Goal: Task Accomplishment & Management: Manage account settings

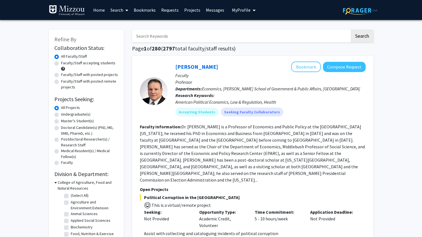
click at [147, 12] on link "Bookmarks" at bounding box center [144, 9] width 27 height 19
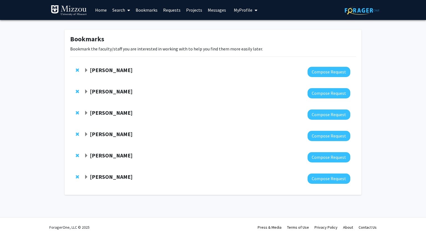
click at [86, 72] on span "Expand Rachel Wolpert Bookmark" at bounding box center [86, 70] width 4 height 4
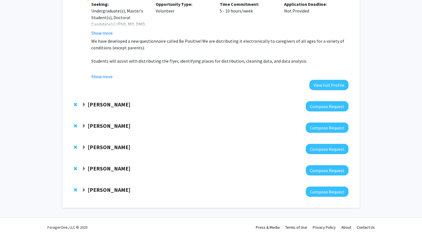
scroll to position [210, 0]
click at [91, 127] on strong "[PERSON_NAME]" at bounding box center [109, 125] width 43 height 7
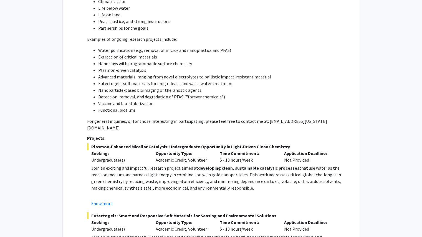
scroll to position [458, 0]
click at [182, 154] on div "Opportunity Type: Academic Credit, Volunteer" at bounding box center [184, 156] width 64 height 13
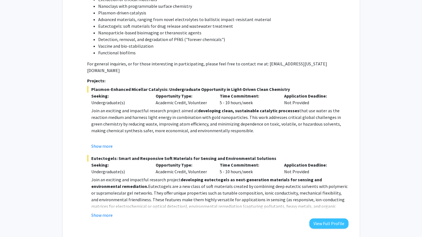
scroll to position [516, 0]
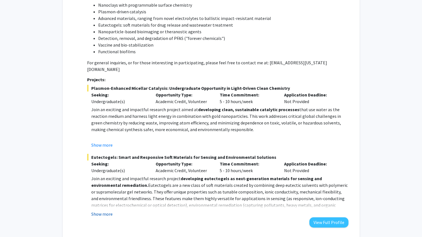
click at [106, 211] on button "Show more" at bounding box center [101, 214] width 21 height 7
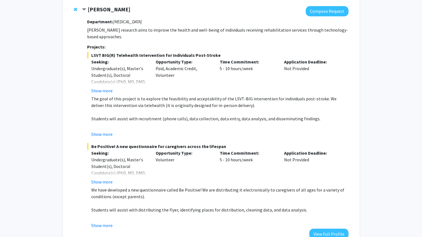
scroll to position [0, 0]
